Goal: Navigation & Orientation: Find specific page/section

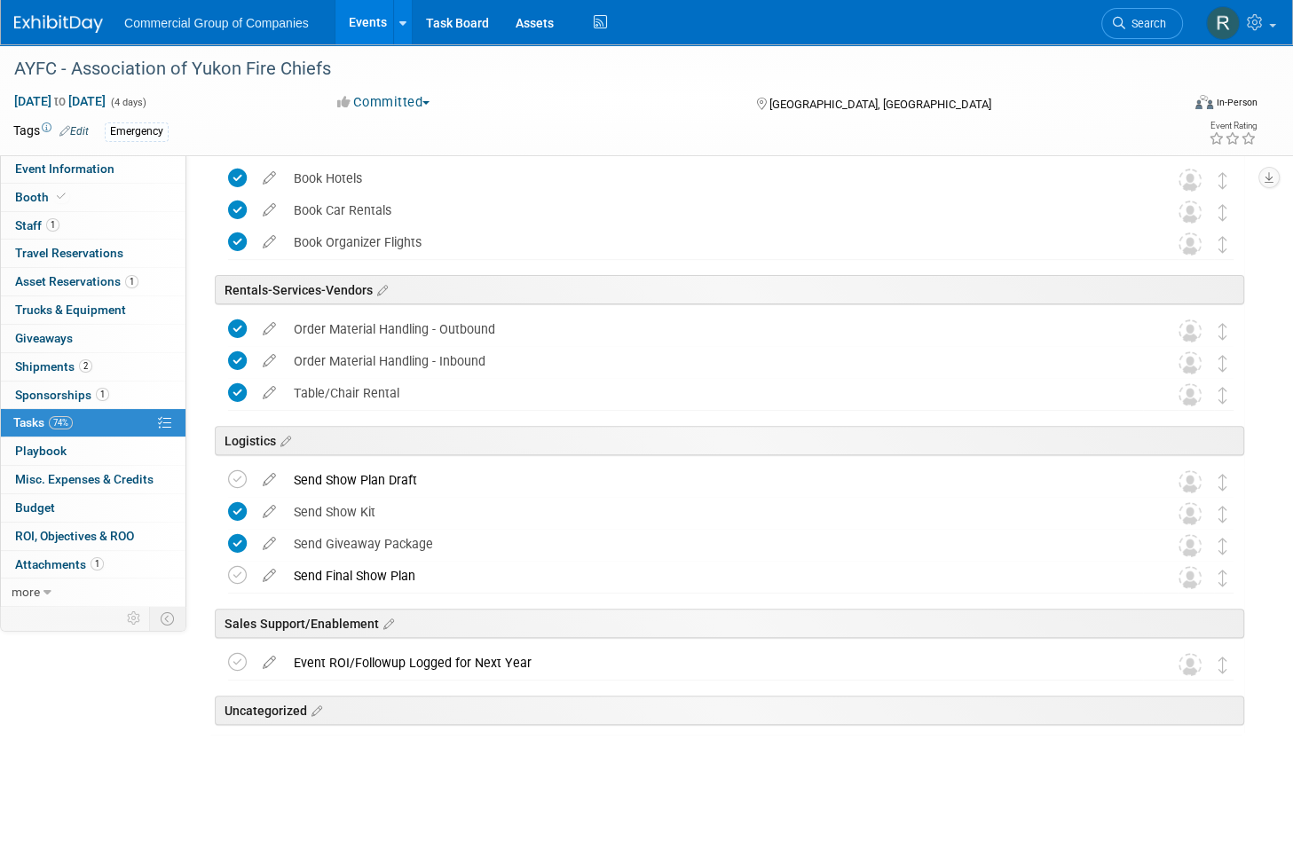
click at [367, 17] on link "Events" at bounding box center [368, 22] width 65 height 44
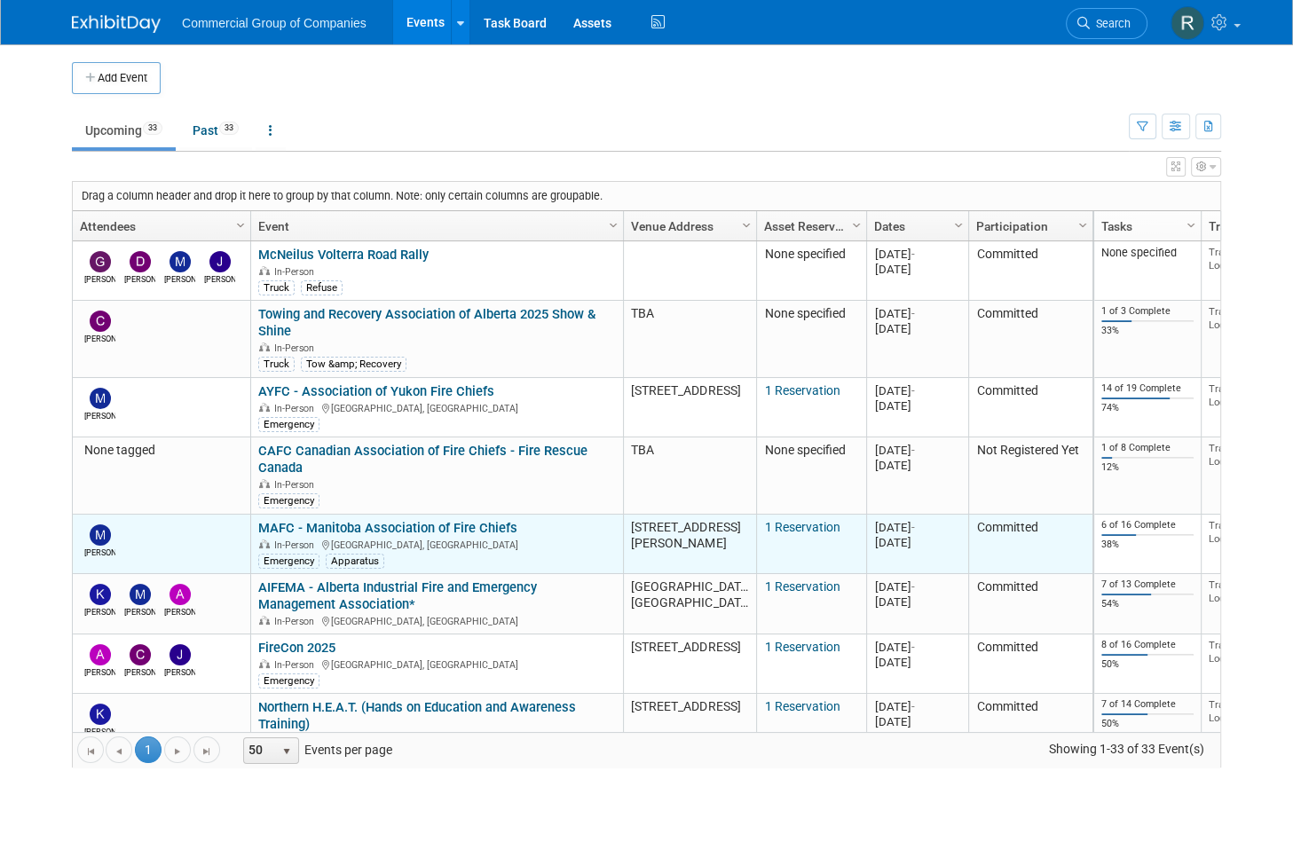
click at [463, 528] on link "MAFC - Manitoba Association of Fire Chiefs" at bounding box center [387, 528] width 259 height 16
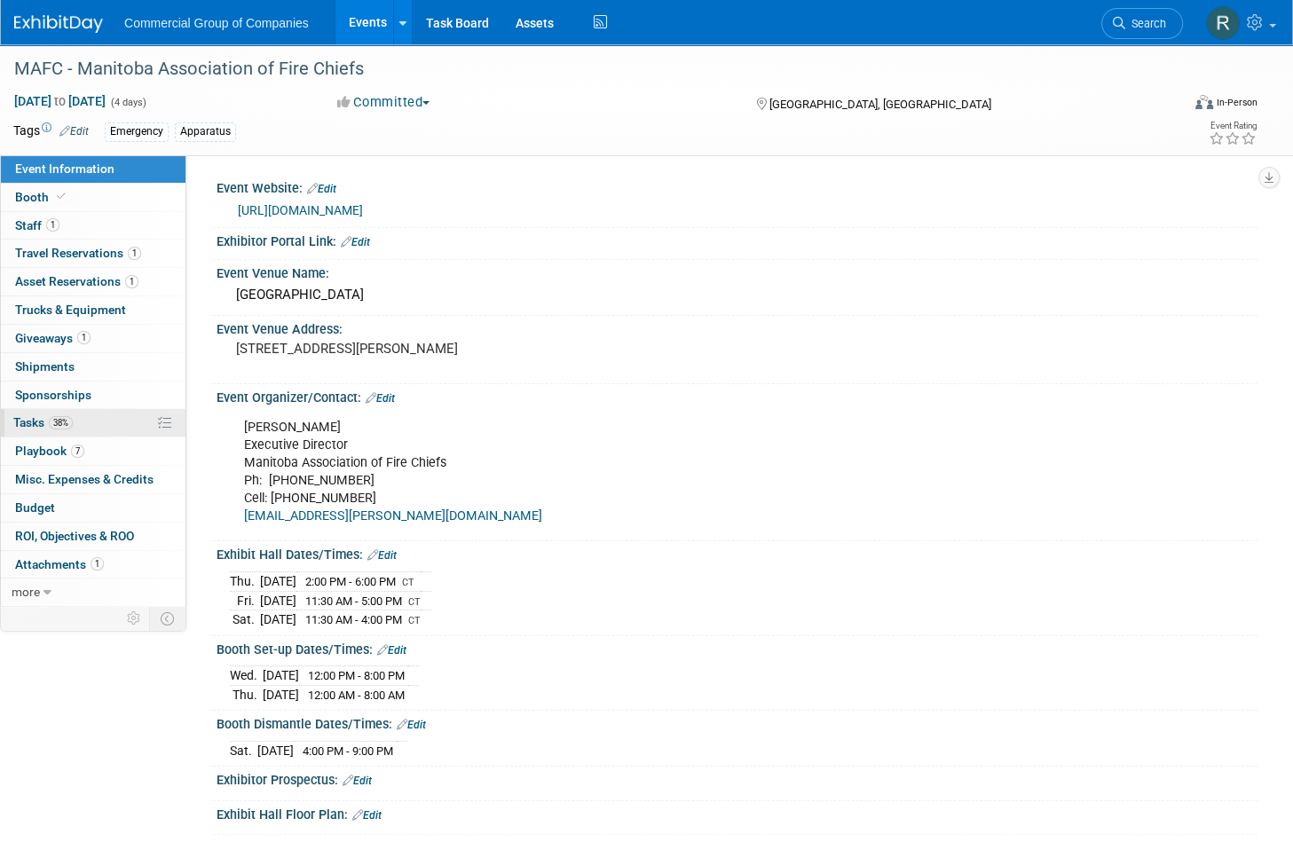
click at [118, 419] on link "38% Tasks 38%" at bounding box center [93, 423] width 185 height 28
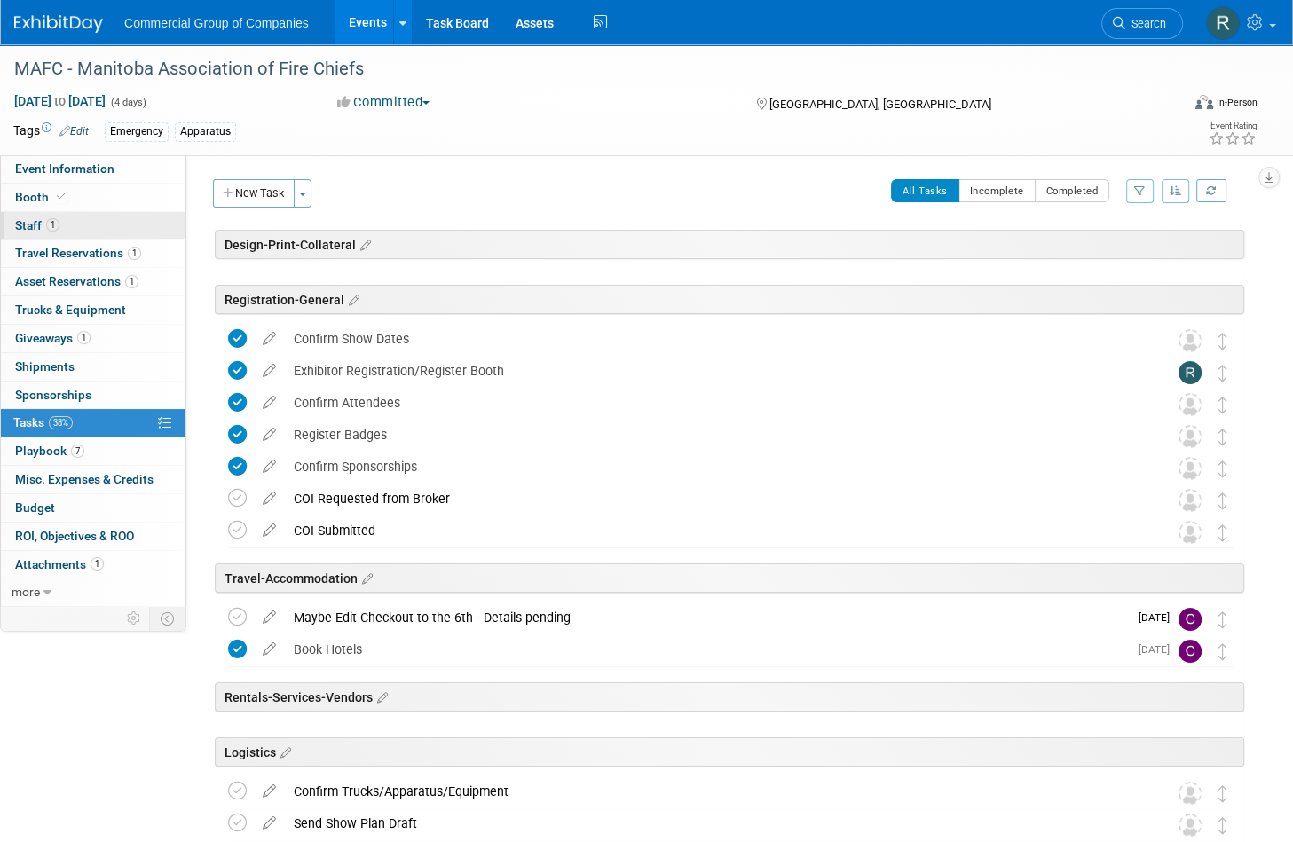
click at [118, 222] on link "1 Staff 1" at bounding box center [93, 226] width 185 height 28
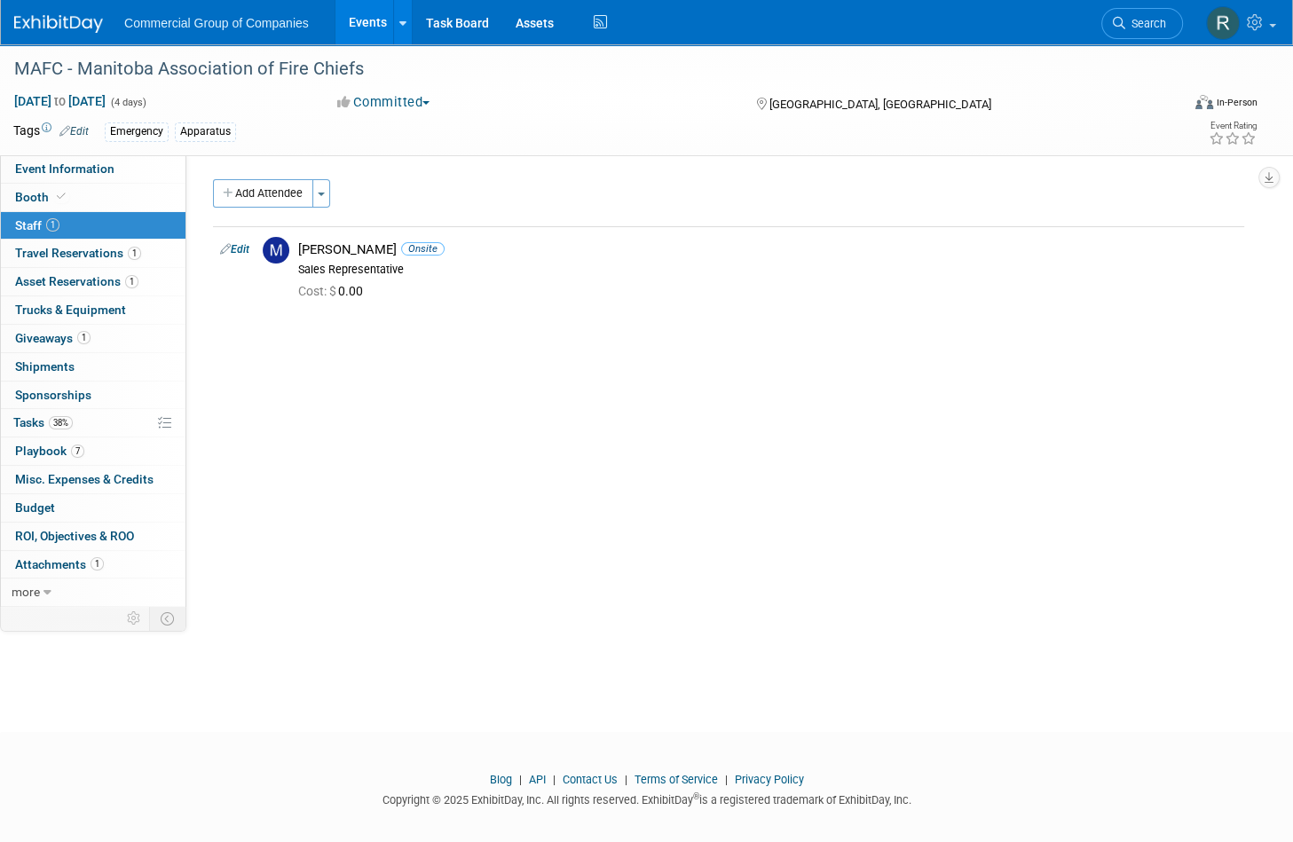
click at [360, 14] on link "Events" at bounding box center [368, 22] width 65 height 44
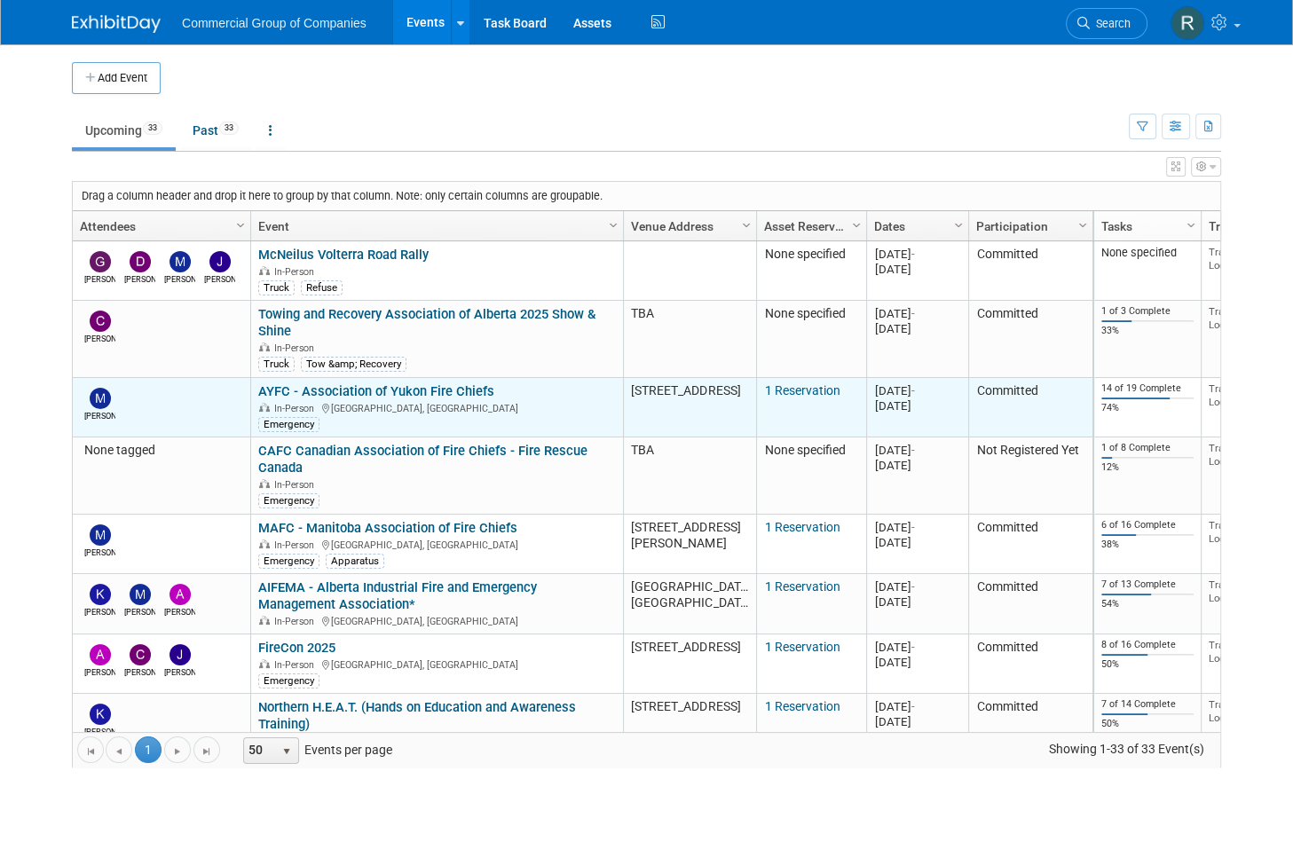
click at [368, 384] on link "AYFC - Association of Yukon Fire Chiefs" at bounding box center [376, 391] width 236 height 16
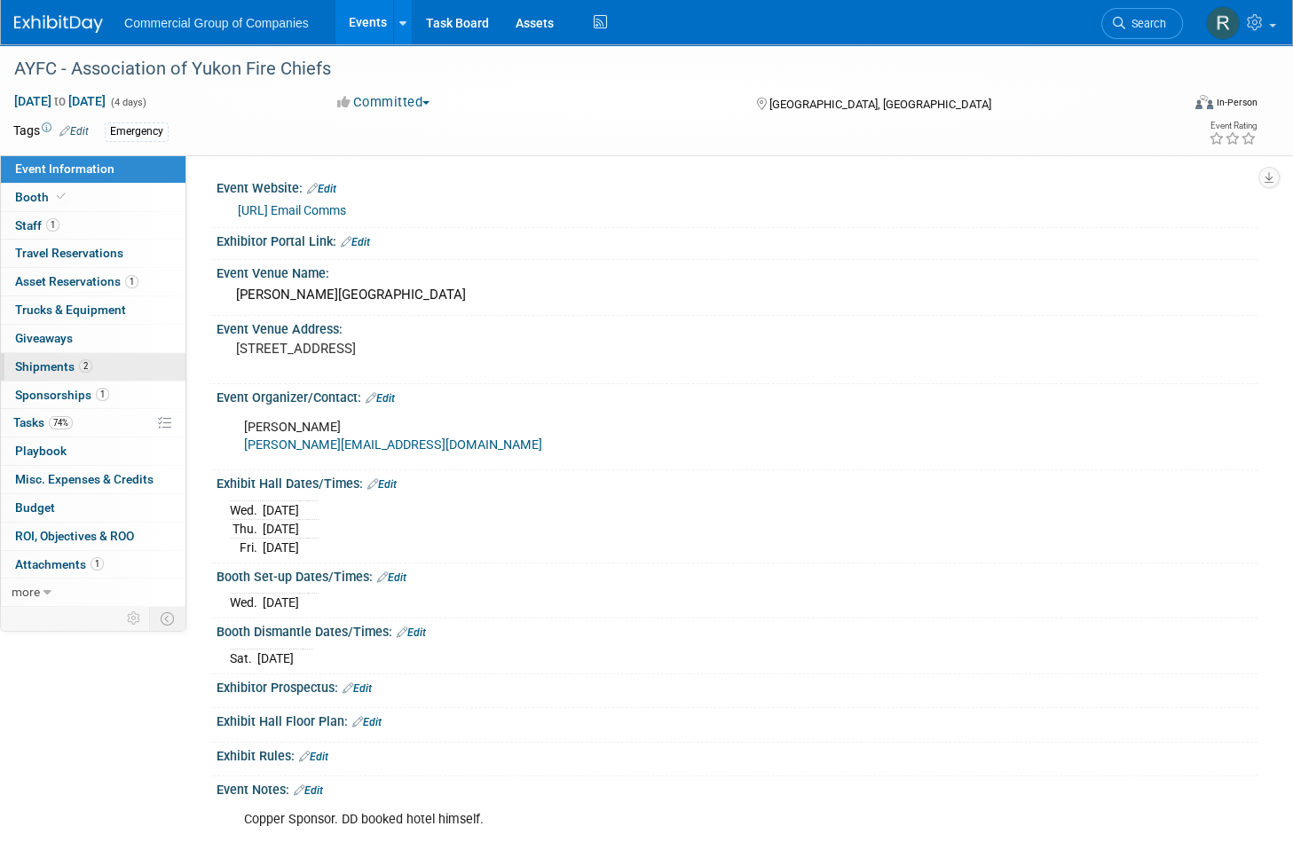
click at [110, 360] on link "2 Shipments 2" at bounding box center [93, 367] width 185 height 28
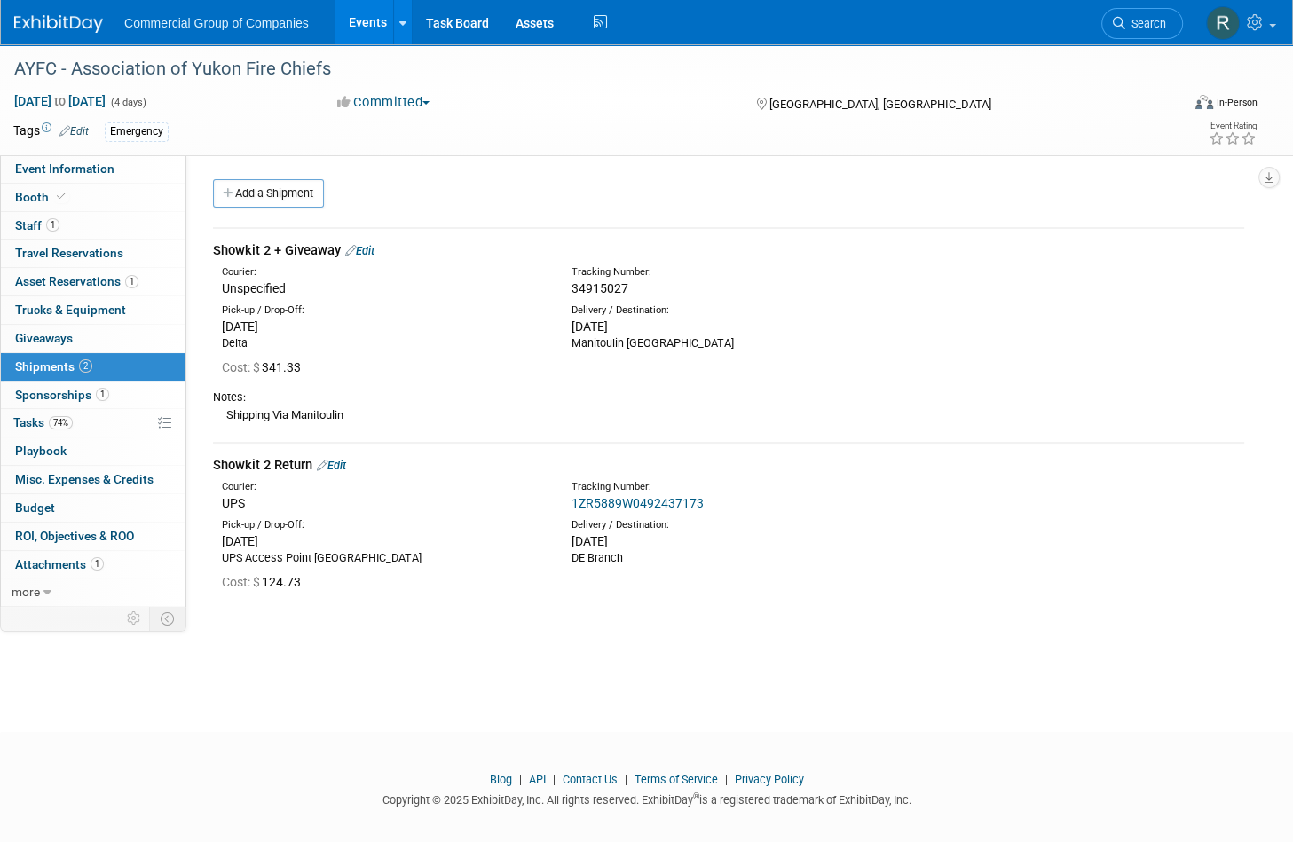
click at [668, 705] on body "Commercial Group of Companies Events Add Event Bulk Upload Events Shareable Eve…" at bounding box center [646, 421] width 1293 height 842
